Goal: Find contact information: Find contact information

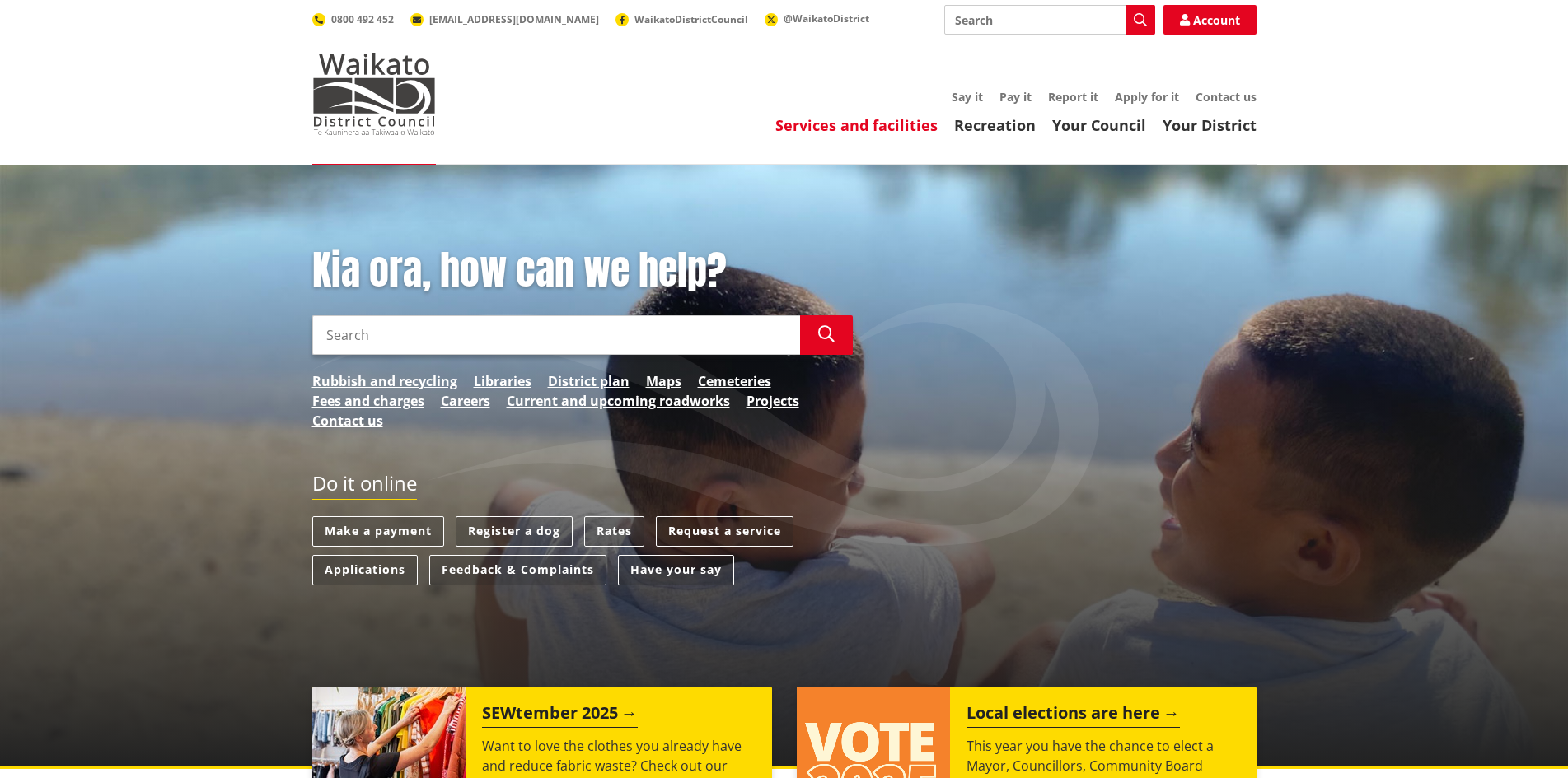
click at [882, 125] on link "Services and facilities" at bounding box center [857, 125] width 162 height 20
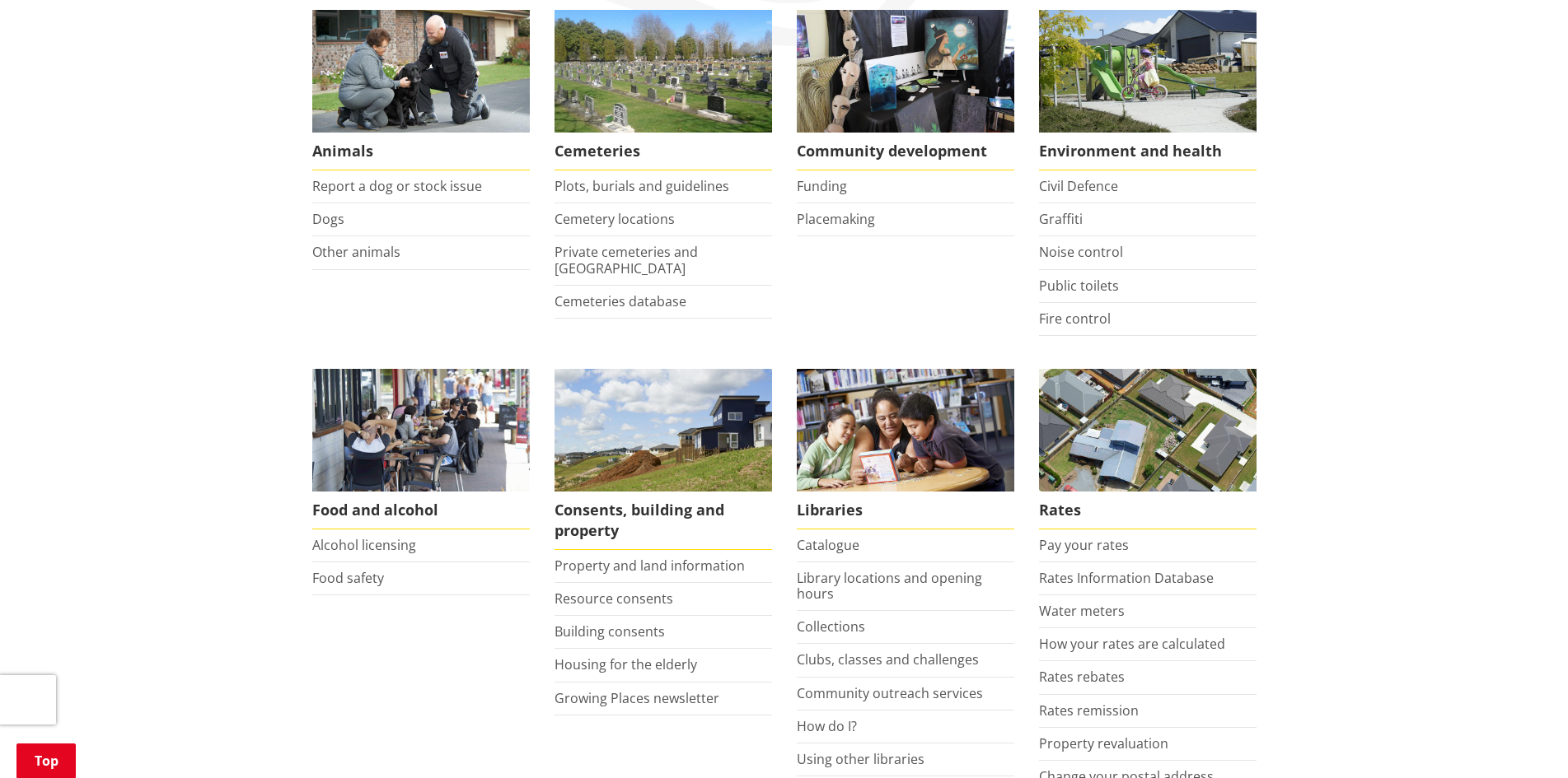
scroll to position [330, 0]
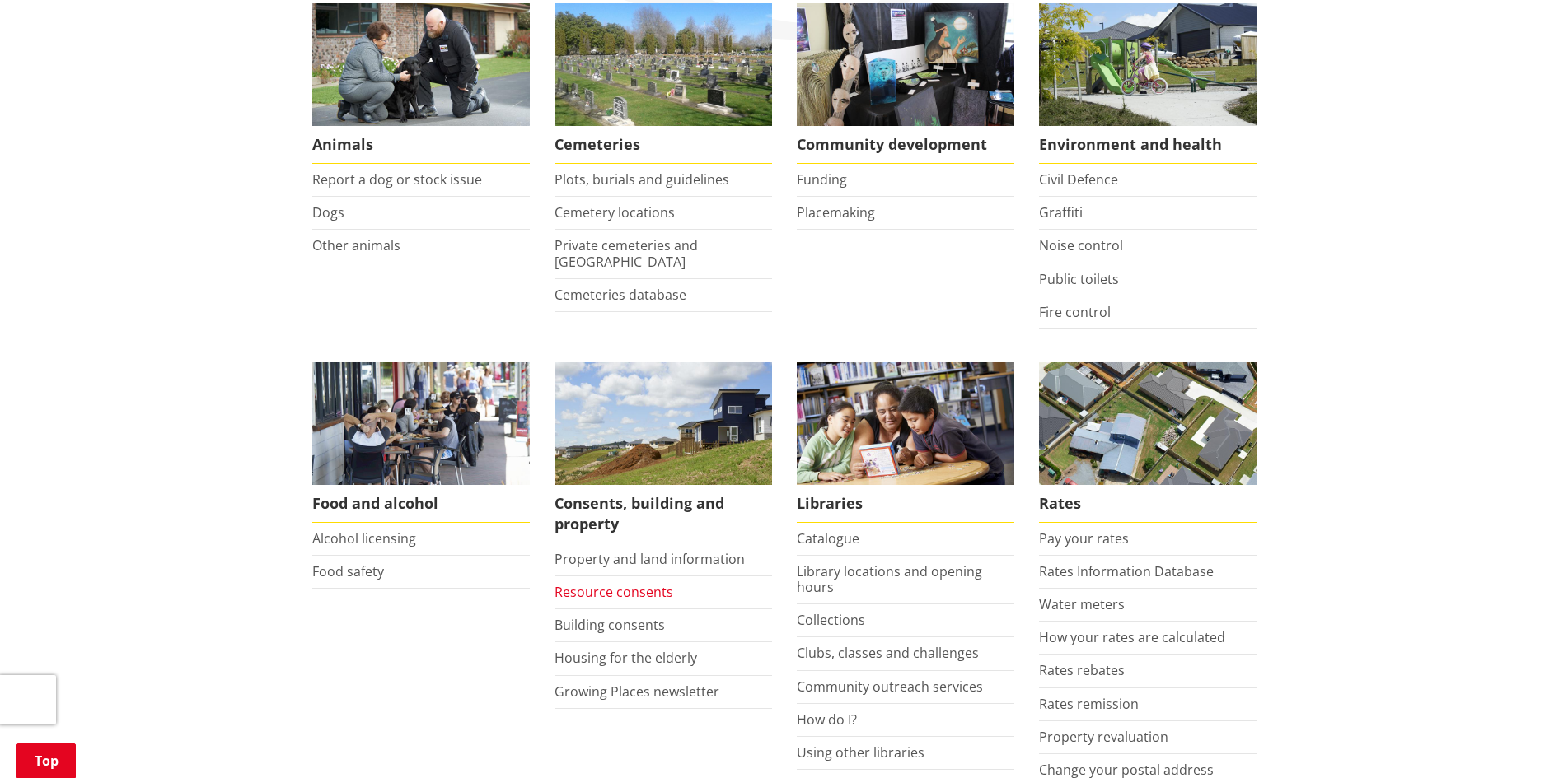
click at [631, 586] on link "Resource consents" at bounding box center [614, 592] width 119 height 18
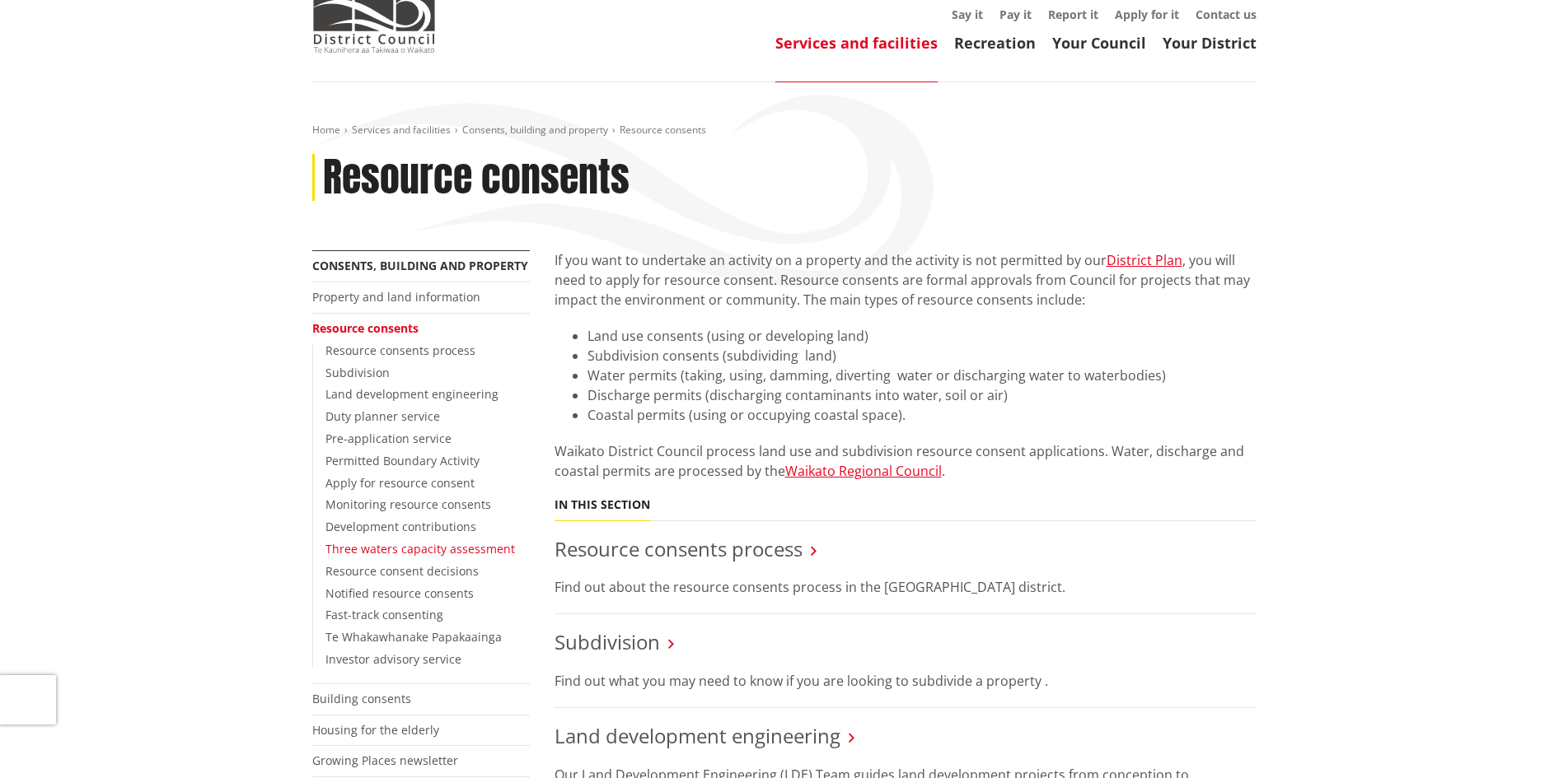
scroll to position [164, 0]
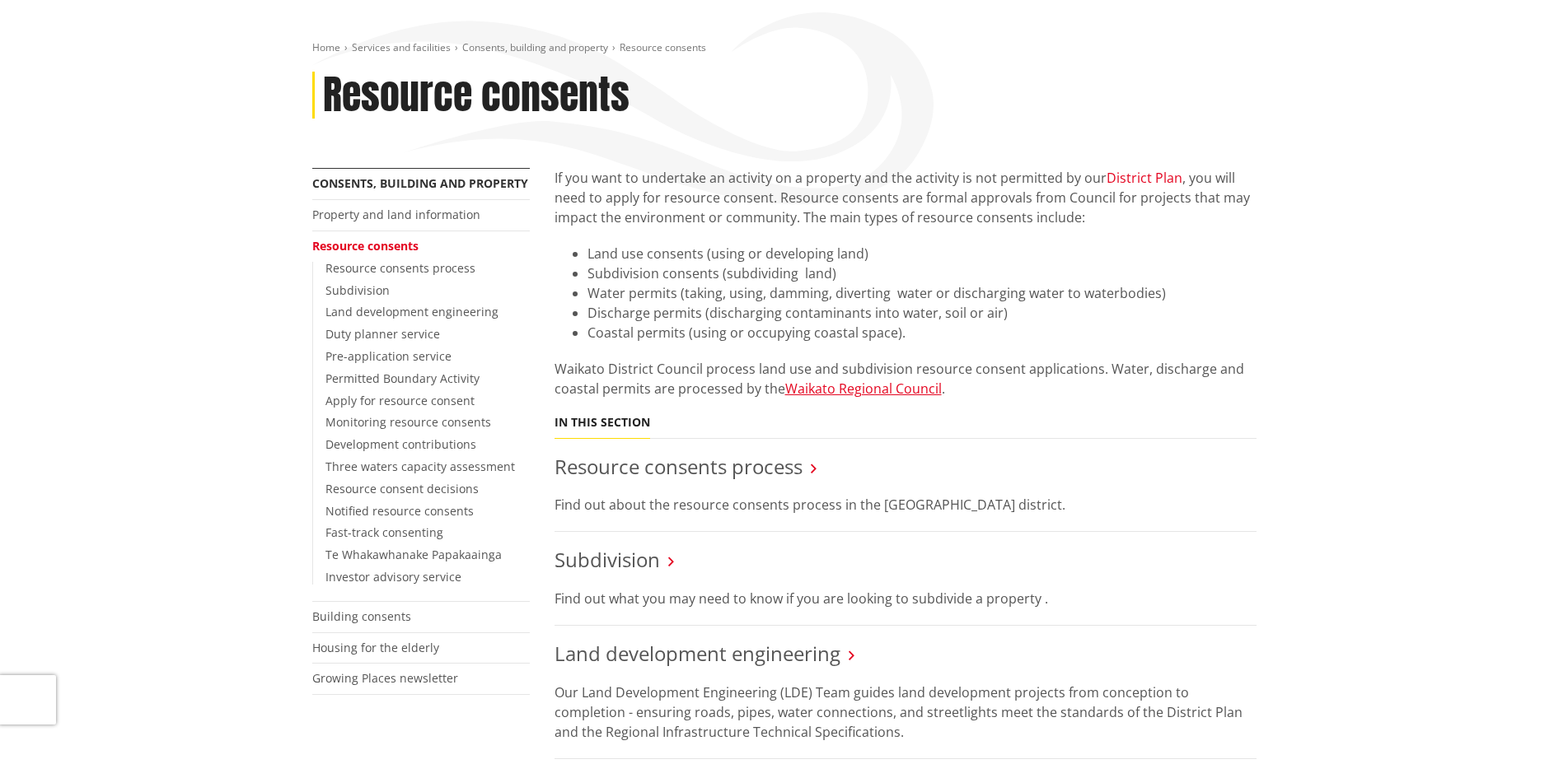
click at [1156, 176] on link "District Plan" at bounding box center [1144, 178] width 76 height 18
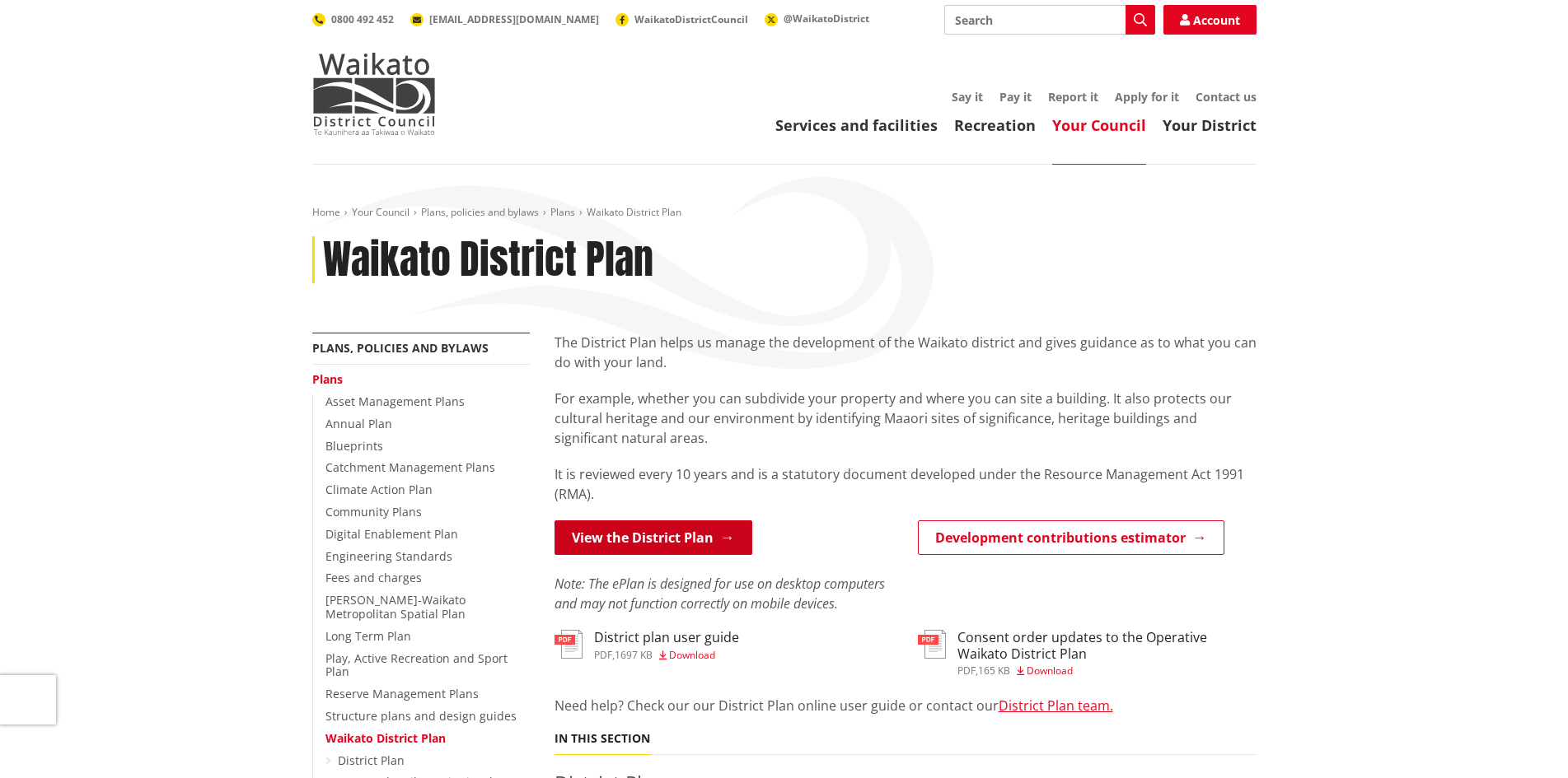
click at [687, 542] on link "View the District Plan" at bounding box center [653, 537] width 197 height 35
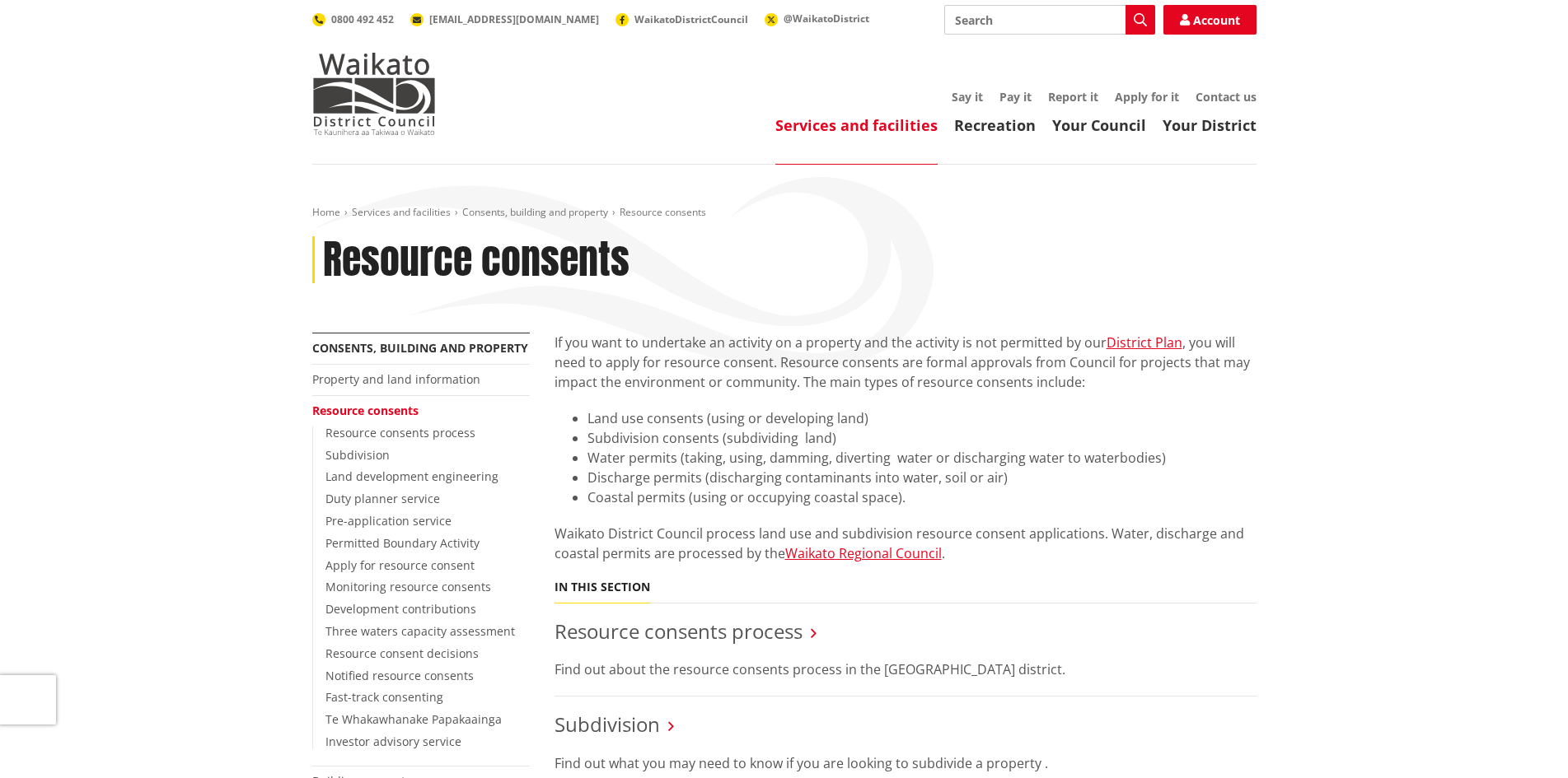
scroll to position [164, 0]
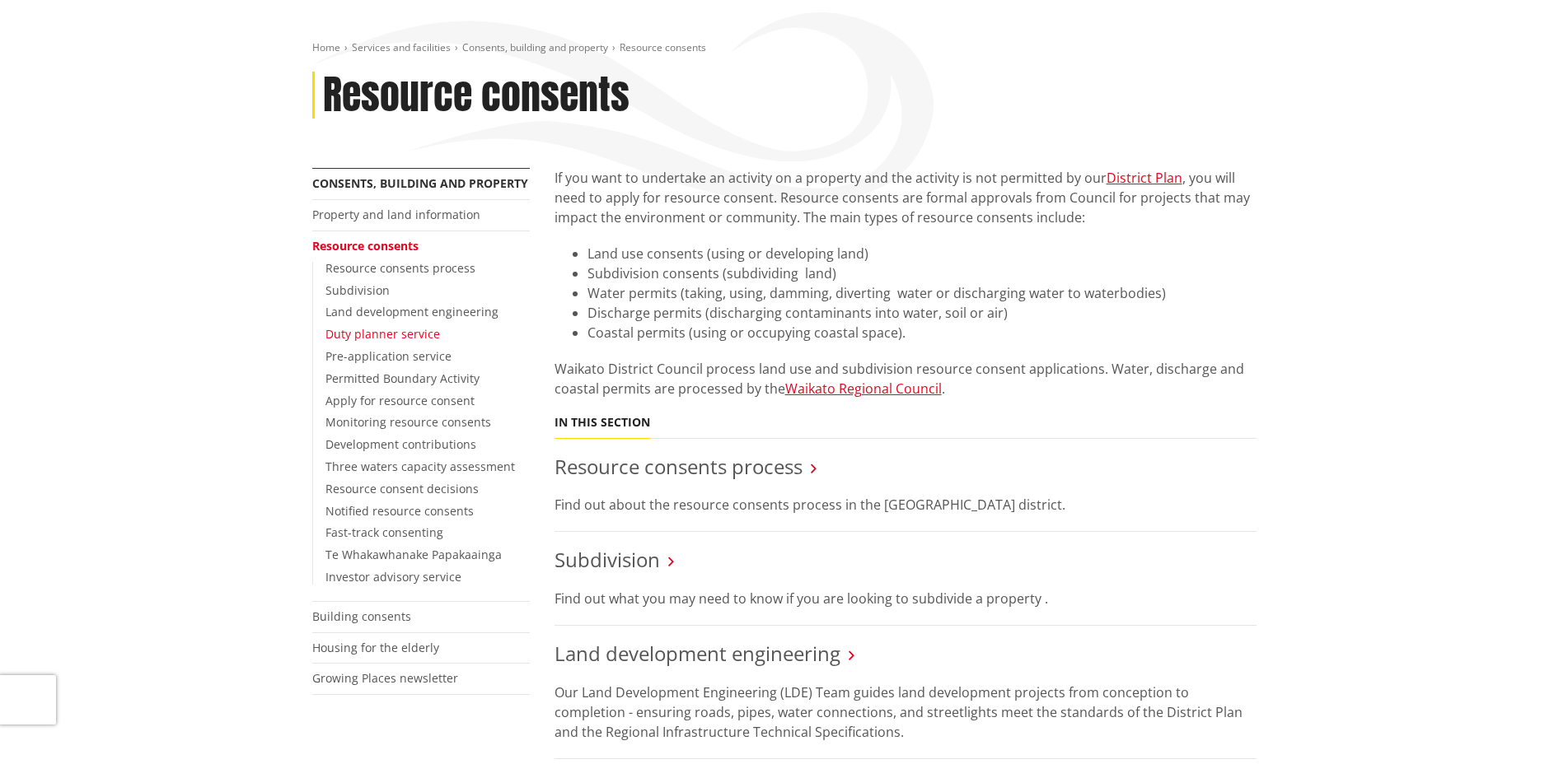
click at [396, 336] on link "Duty planner service" at bounding box center [383, 333] width 114 height 16
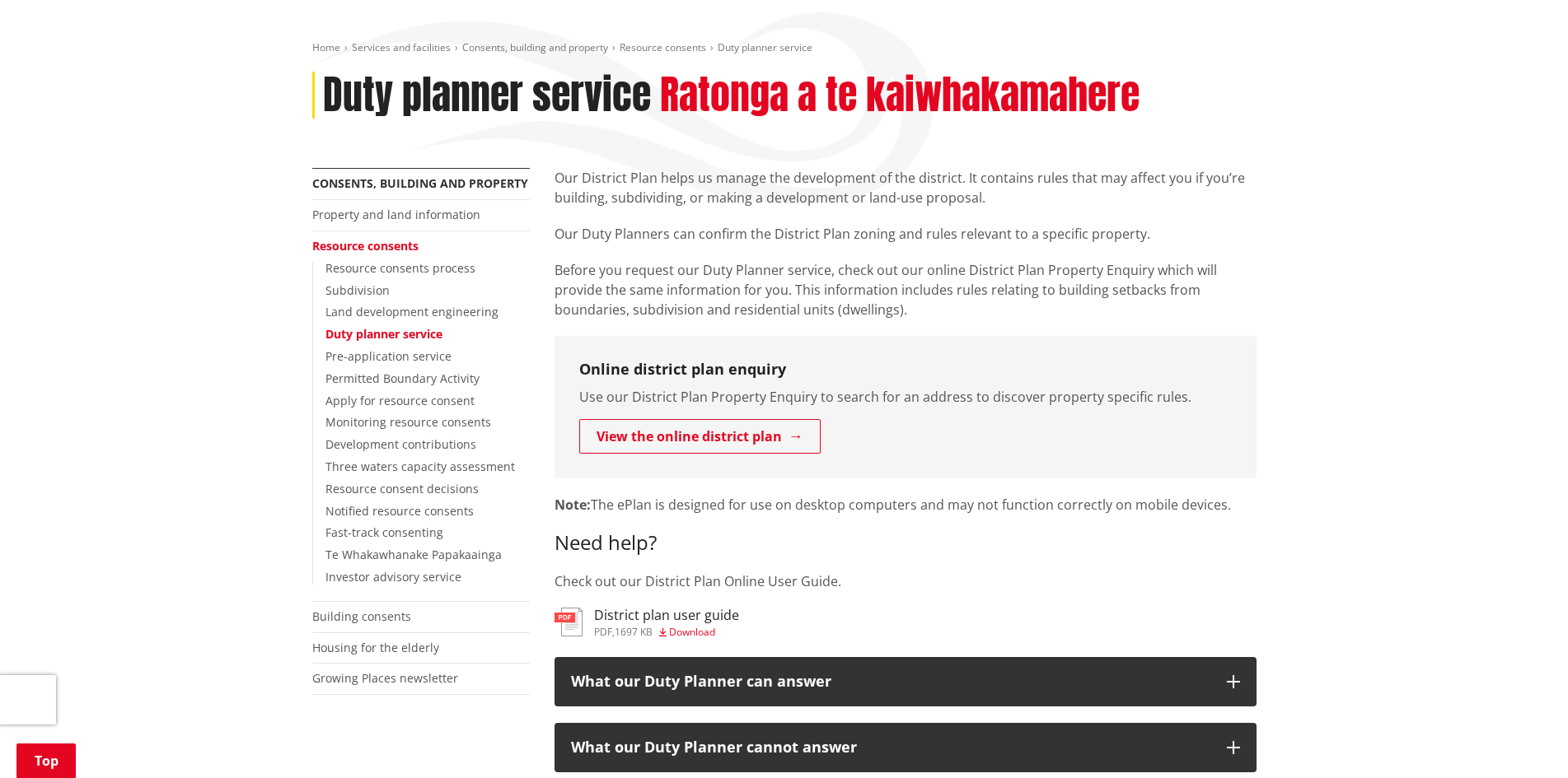
scroll to position [330, 0]
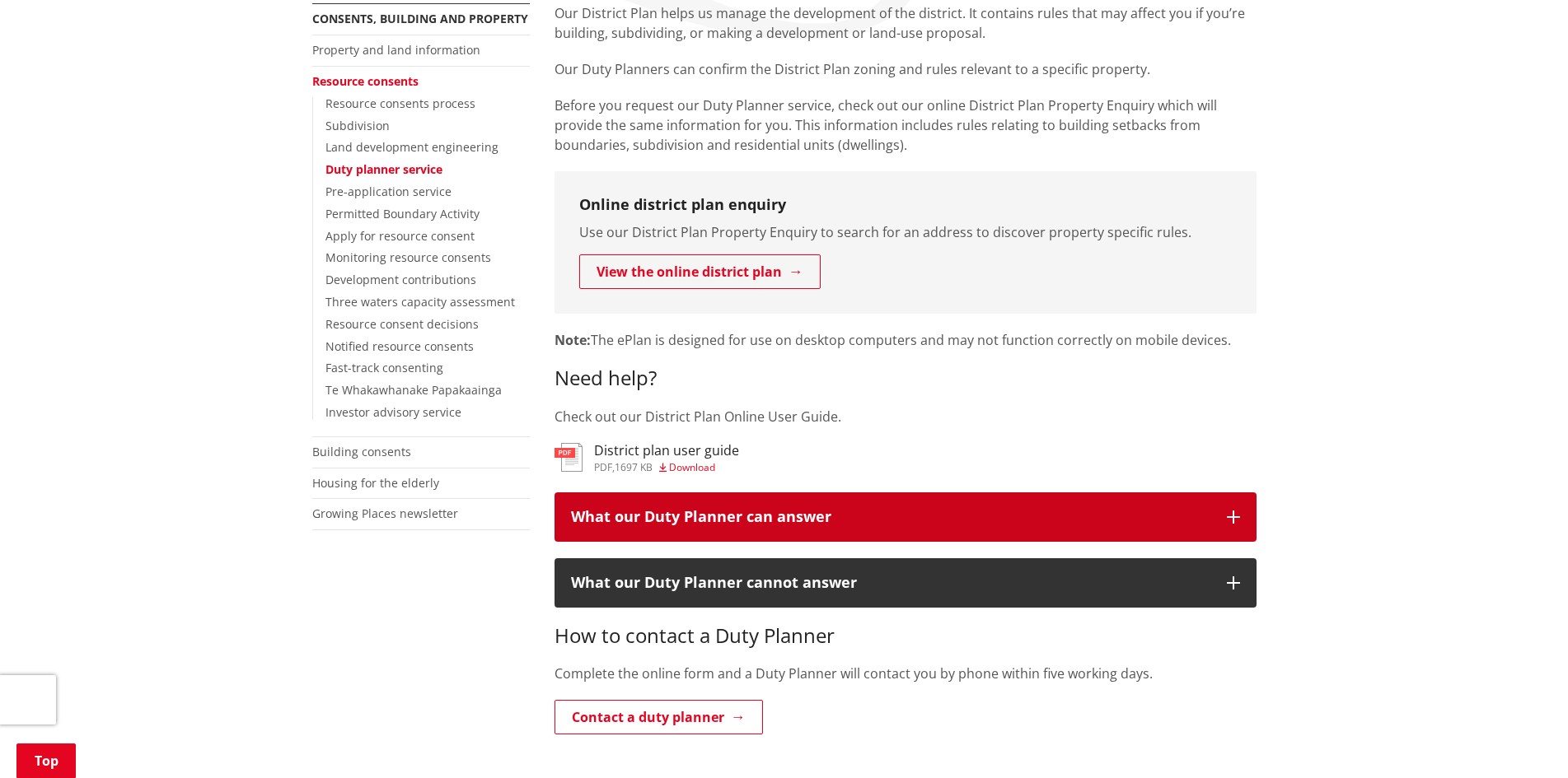
click at [1225, 517] on button "What our Duty Planner can answer" at bounding box center [905, 517] width 702 height 49
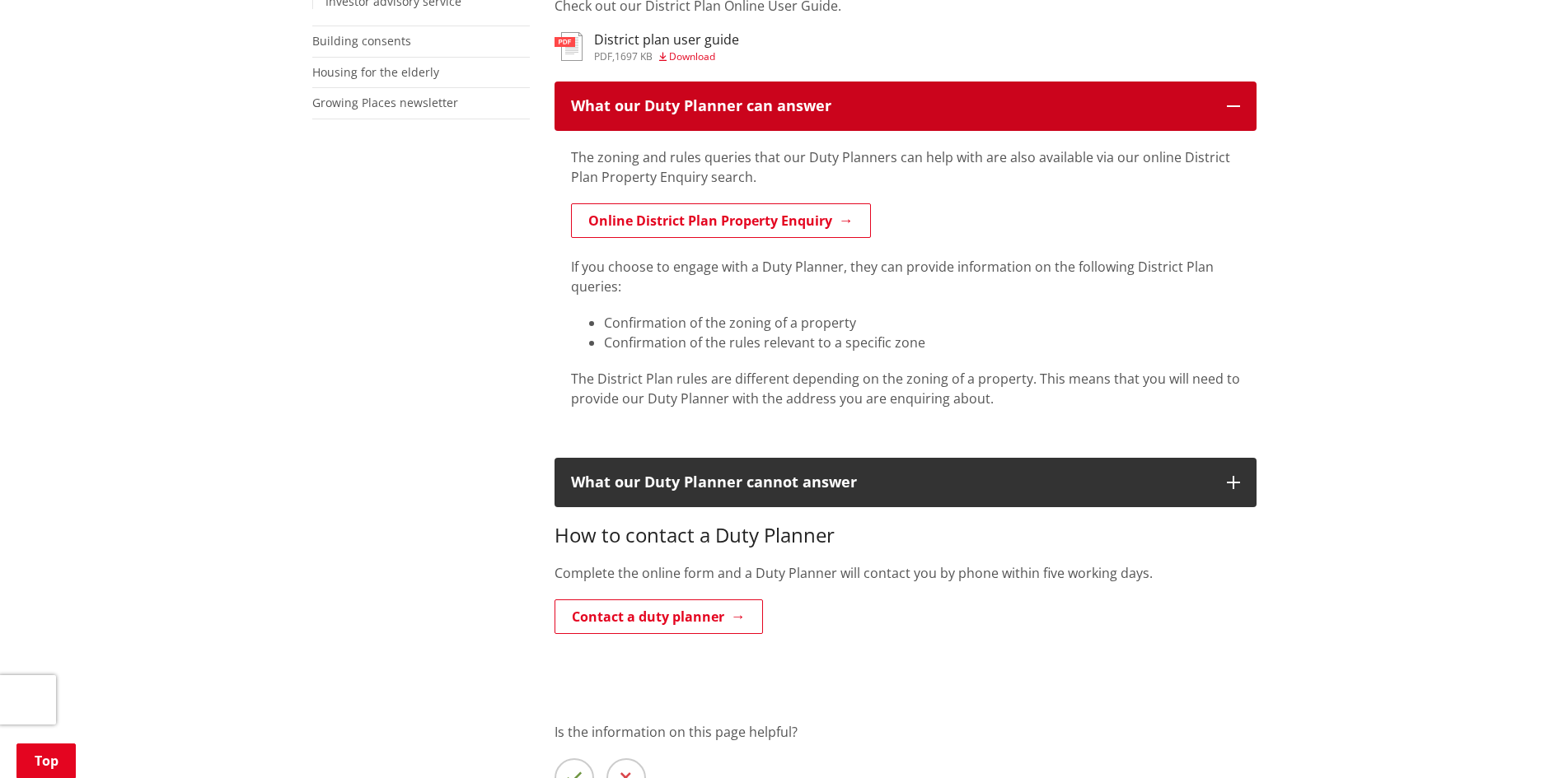
scroll to position [741, 0]
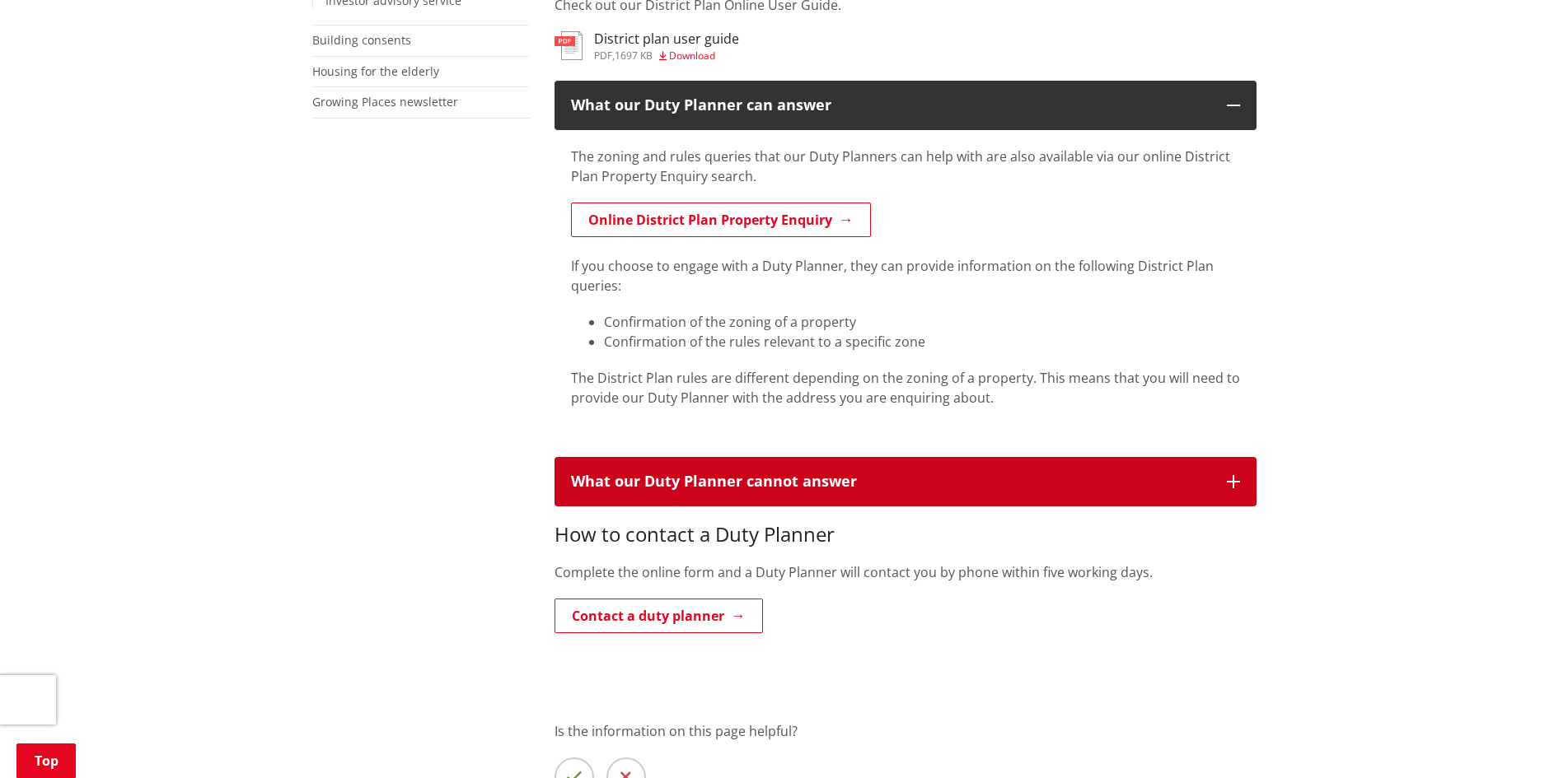
click at [1222, 477] on button "What our Duty Planner cannot answer" at bounding box center [905, 482] width 702 height 49
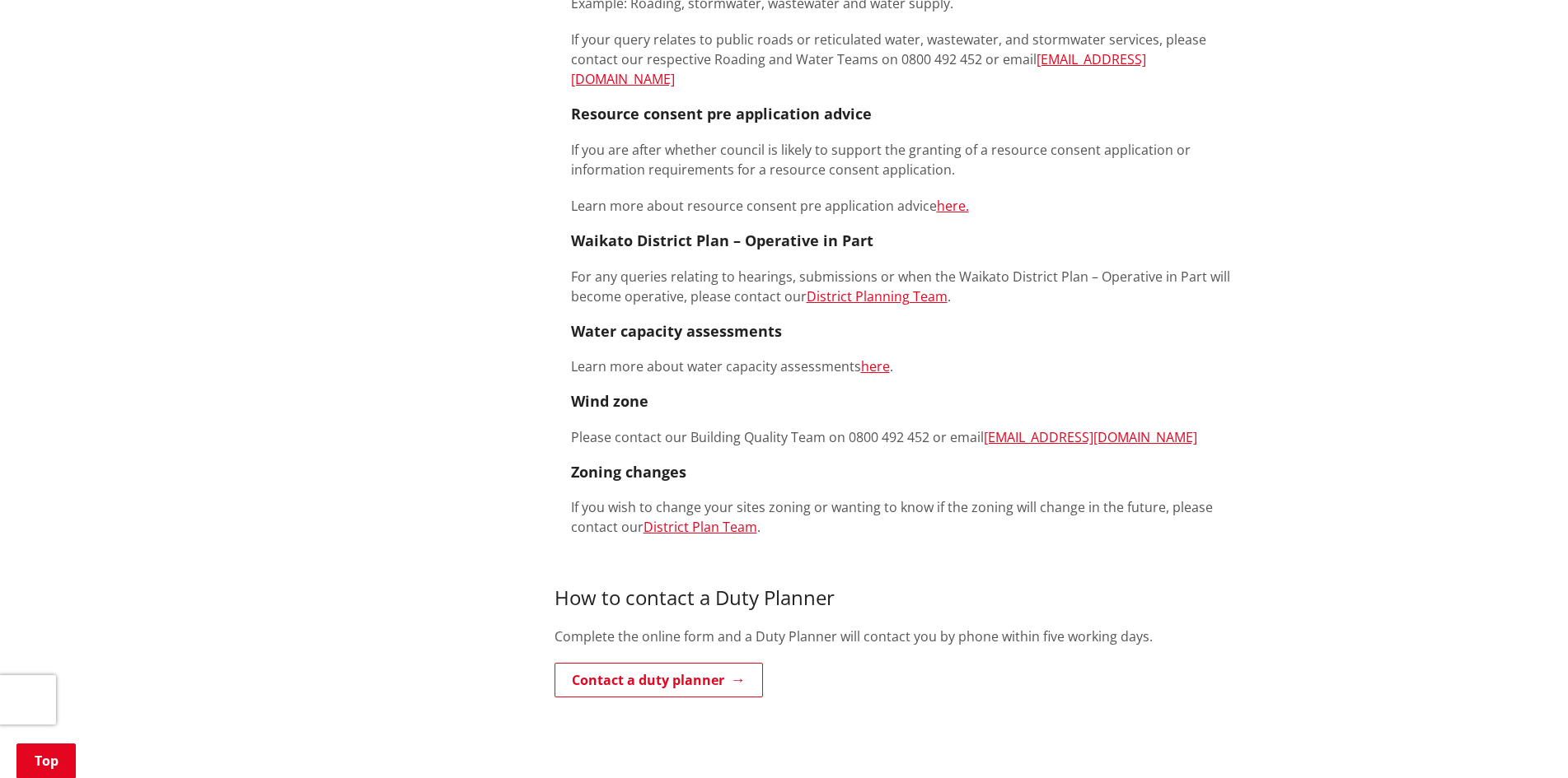
scroll to position [2059, 0]
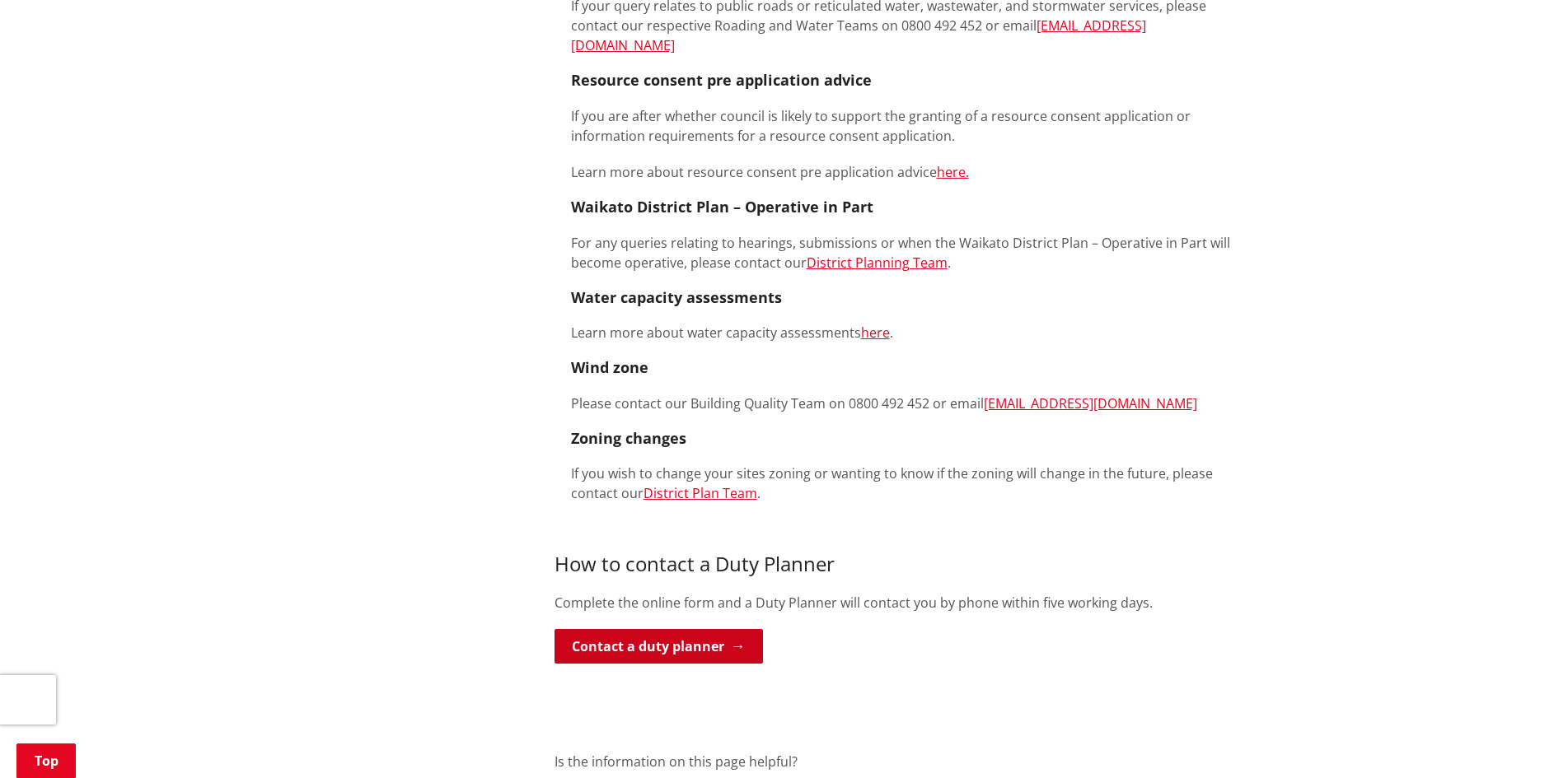
click at [645, 629] on link "Contact a duty planner" at bounding box center [658, 646] width 209 height 35
